Goal: Check status

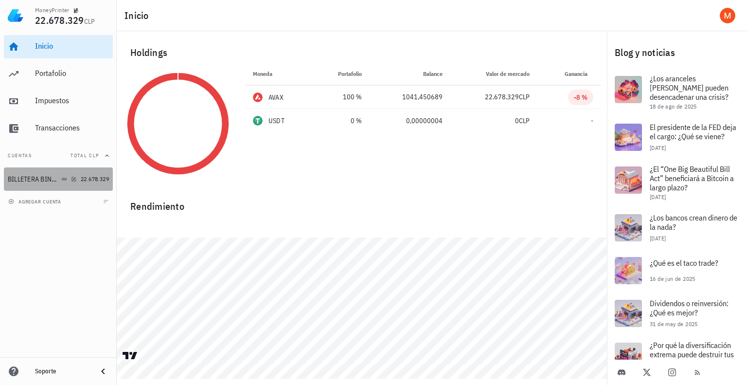
drag, startPoint x: 51, startPoint y: 178, endPoint x: 184, endPoint y: 130, distance: 141.7
click at [51, 178] on div "BILLETERA BINANCE" at bounding box center [34, 179] width 52 height 8
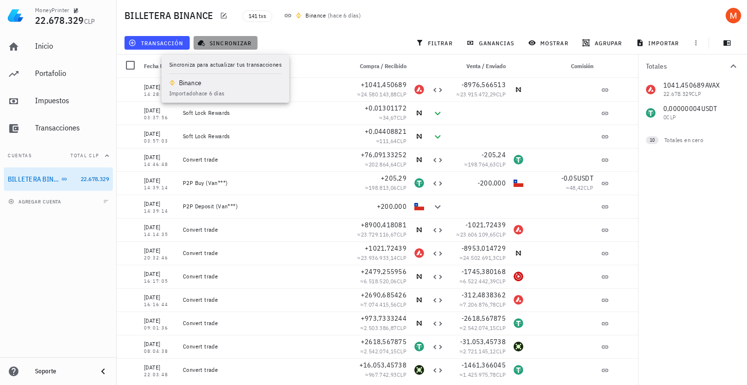
click at [223, 42] on span "sincronizar" at bounding box center [225, 43] width 52 height 8
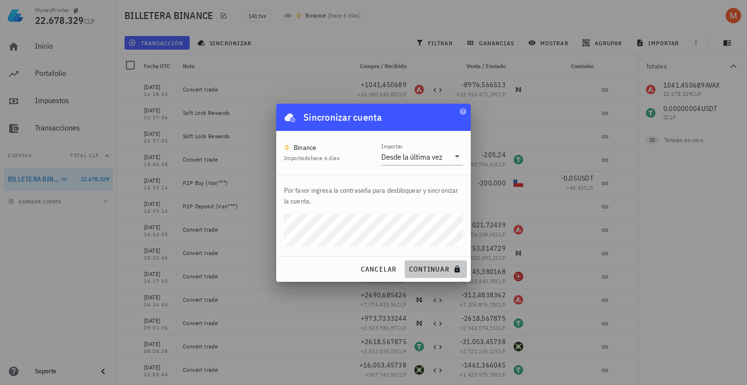
click at [431, 263] on button "continuar" at bounding box center [436, 269] width 62 height 18
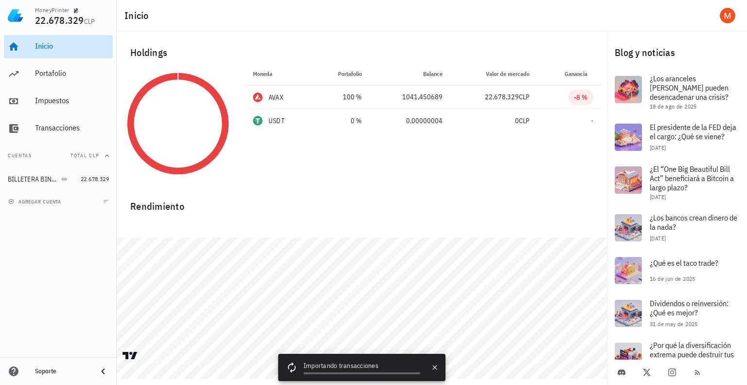
click at [84, 43] on div "Inicio" at bounding box center [72, 45] width 74 height 9
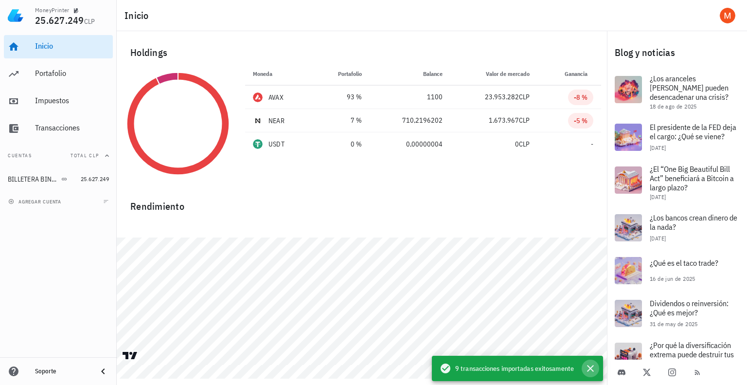
click at [592, 369] on icon "button" at bounding box center [591, 368] width 12 height 12
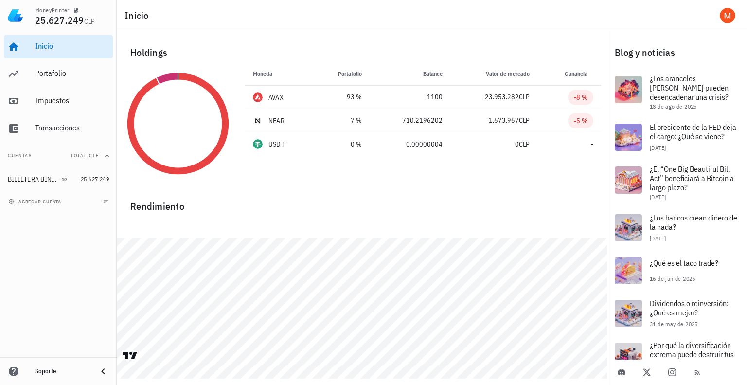
drag, startPoint x: 33, startPoint y: 21, endPoint x: 105, endPoint y: 25, distance: 72.1
click at [105, 25] on div "MoneyPrinter 25.627.249 CLP" at bounding box center [58, 15] width 117 height 31
click at [93, 23] on span "CLP" at bounding box center [89, 21] width 11 height 9
click at [64, 77] on div "Portafolio" at bounding box center [72, 73] width 74 height 9
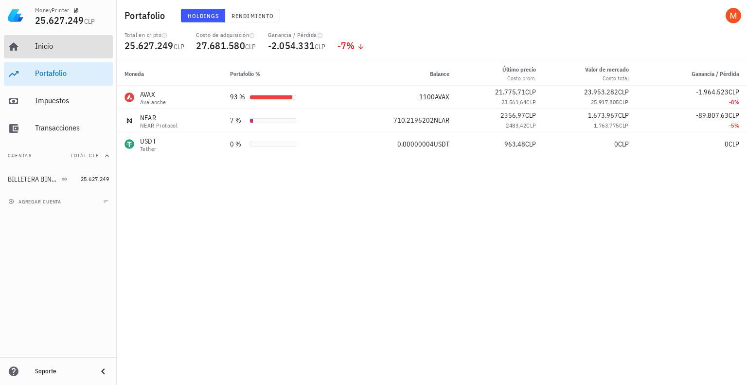
click at [60, 56] on div "Inicio" at bounding box center [72, 47] width 74 height 22
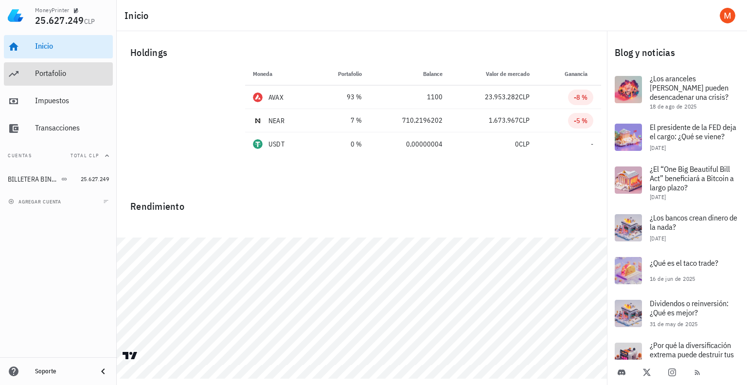
click at [56, 79] on div "Portafolio" at bounding box center [72, 74] width 74 height 22
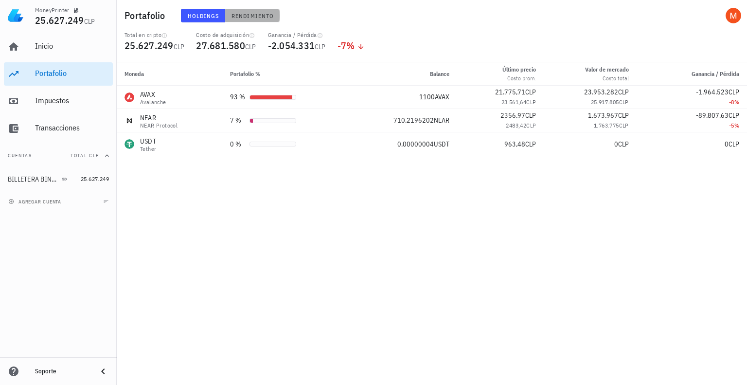
click at [256, 21] on button "Rendimiento" at bounding box center [252, 16] width 55 height 14
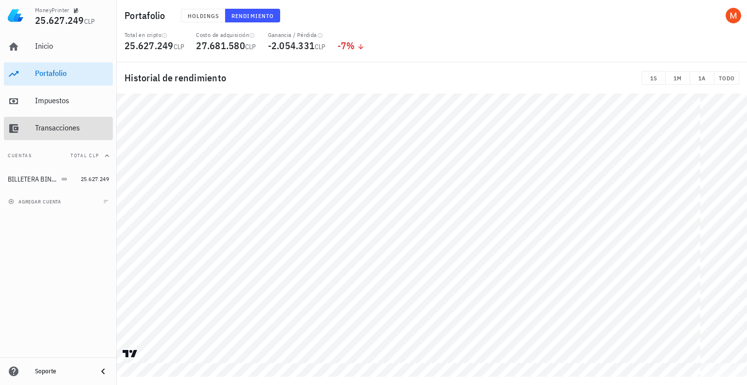
click at [36, 126] on div "Transacciones" at bounding box center [72, 127] width 74 height 9
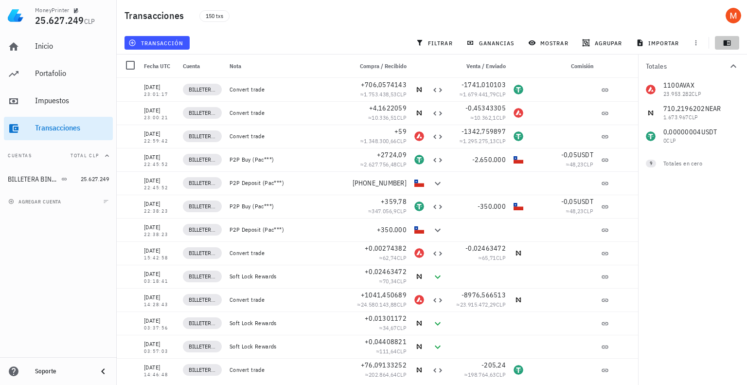
click at [726, 48] on button "button" at bounding box center [727, 43] width 24 height 14
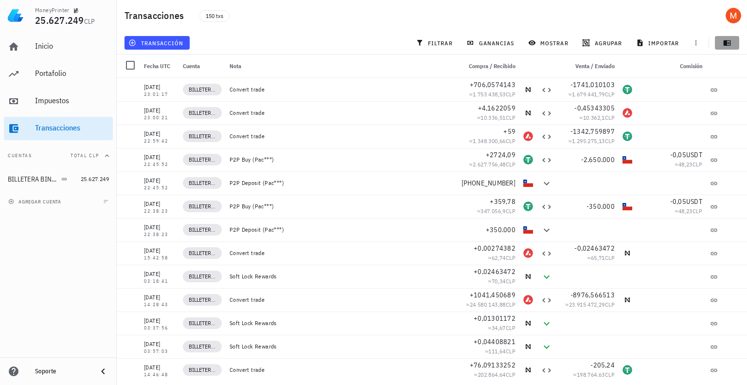
click at [726, 45] on icon "button" at bounding box center [727, 42] width 7 height 5
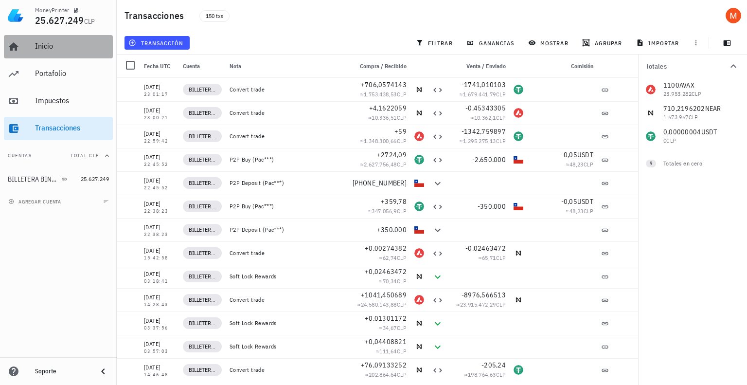
click at [35, 42] on div "Inicio" at bounding box center [72, 45] width 74 height 9
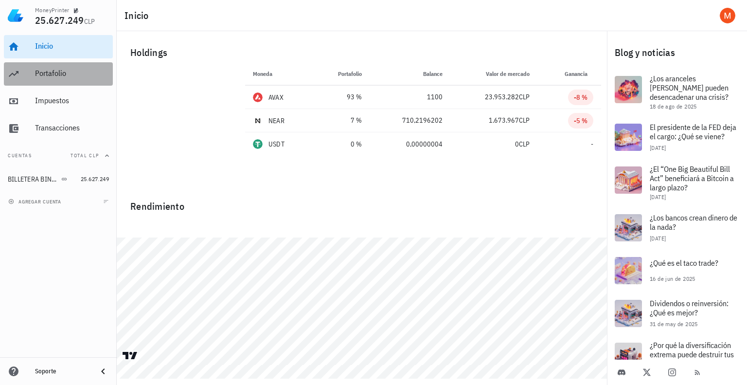
click at [75, 78] on div "Portafolio" at bounding box center [72, 74] width 74 height 22
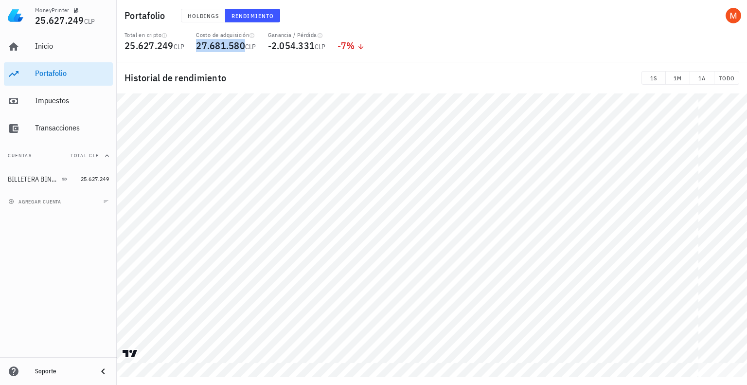
click at [203, 47] on span "27.681.580" at bounding box center [220, 45] width 49 height 13
click at [208, 47] on span "27.681.580" at bounding box center [220, 45] width 49 height 13
drag, startPoint x: 196, startPoint y: 45, endPoint x: 250, endPoint y: 47, distance: 54.0
click at [250, 47] on div "Costo de adquisición 27.681.580 CLP" at bounding box center [225, 46] width 71 height 31
click at [238, 45] on span "27.681.580" at bounding box center [220, 45] width 49 height 13
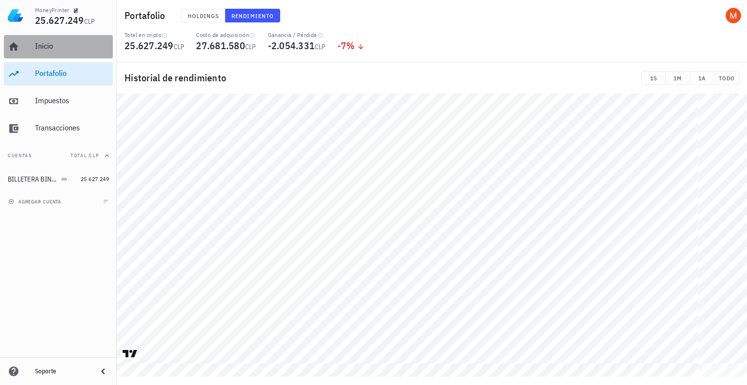
click at [47, 46] on div "Inicio" at bounding box center [72, 45] width 74 height 9
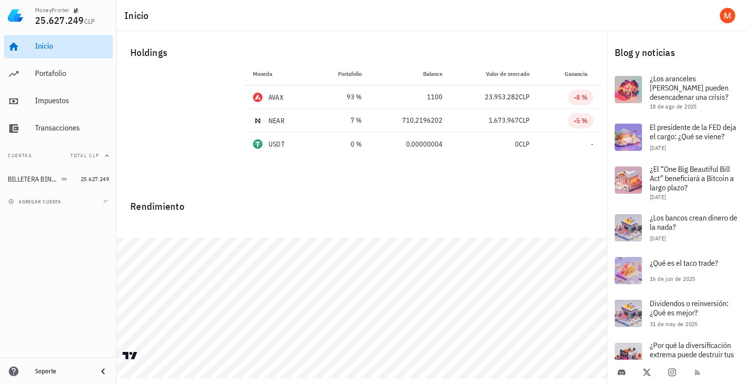
click at [36, 52] on div "Inicio" at bounding box center [72, 47] width 74 height 22
click at [62, 54] on div "Inicio" at bounding box center [72, 47] width 74 height 22
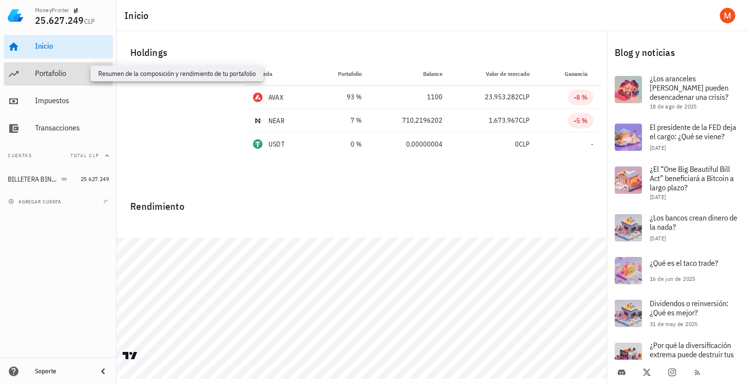
click at [63, 73] on div "Portafolio" at bounding box center [72, 73] width 74 height 9
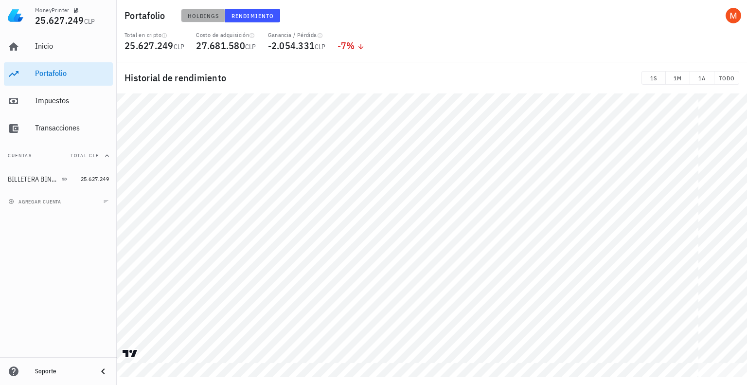
click at [205, 19] on span "Holdings" at bounding box center [203, 15] width 32 height 7
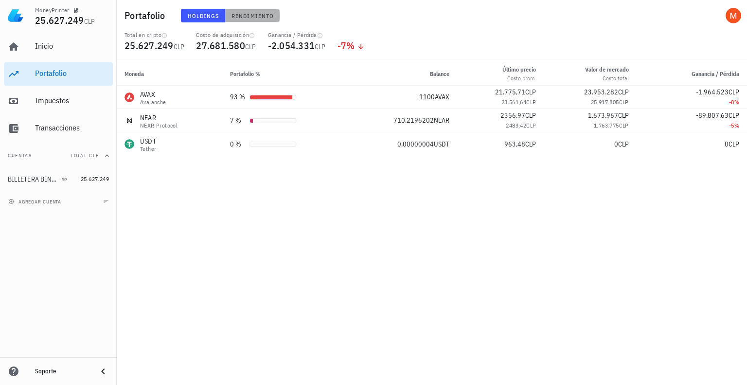
click at [244, 12] on span "Rendimiento" at bounding box center [252, 15] width 43 height 7
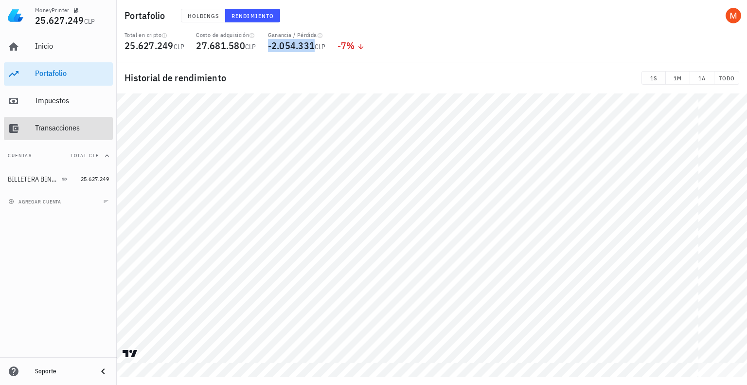
click at [57, 122] on div "Transacciones" at bounding box center [72, 128] width 74 height 22
